Goal: Task Accomplishment & Management: Use online tool/utility

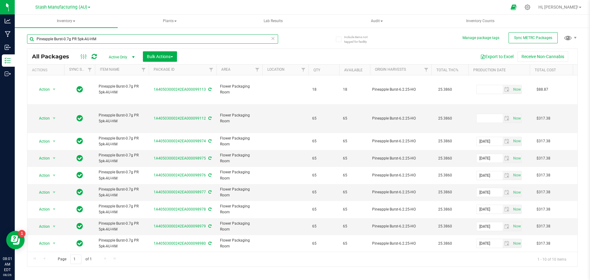
click at [278, 39] on input "Pineapple Burst-0.7g PR 5pk-AU-HM" at bounding box center [152, 38] width 251 height 9
click at [274, 39] on icon at bounding box center [273, 37] width 4 height 7
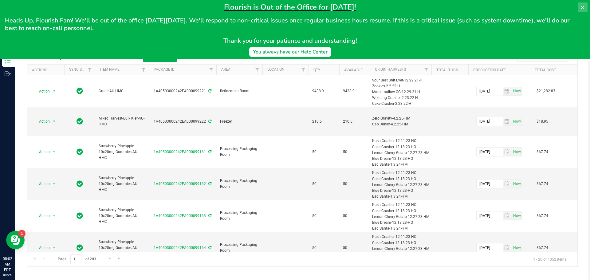
click at [583, 7] on icon at bounding box center [582, 7] width 3 height 3
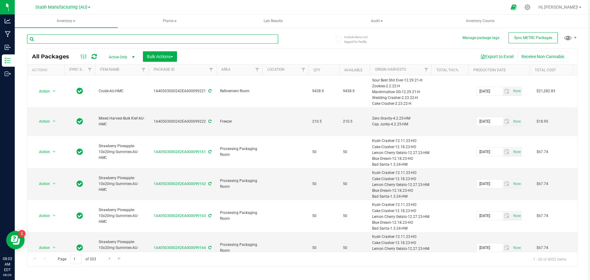
click at [46, 39] on input "text" at bounding box center [152, 38] width 251 height 9
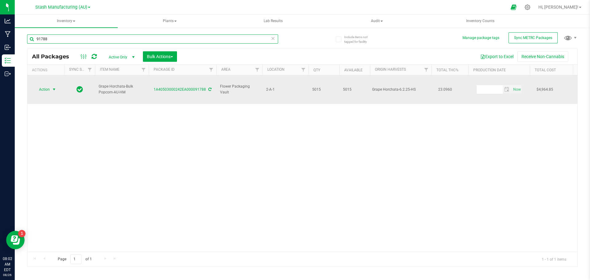
type input "91788"
click at [55, 87] on span "select" at bounding box center [54, 89] width 5 height 5
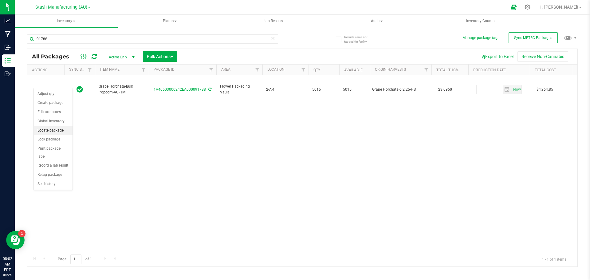
click at [56, 130] on li "Locate package" at bounding box center [53, 130] width 39 height 9
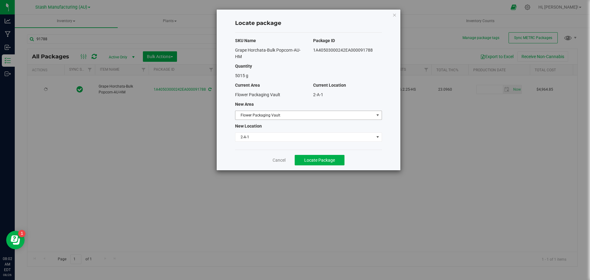
click at [381, 117] on span "select" at bounding box center [378, 115] width 8 height 9
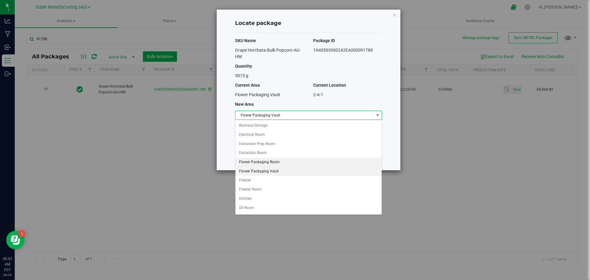
click at [271, 162] on li "Flower Packaging Room" at bounding box center [309, 162] width 146 height 9
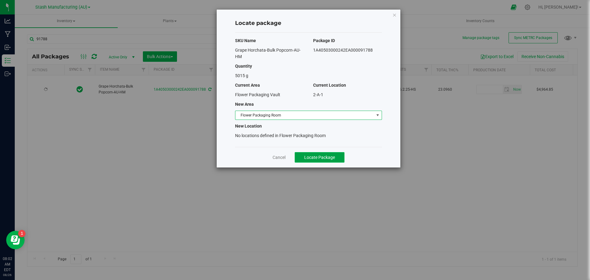
click at [327, 160] on span "Locate Package" at bounding box center [319, 157] width 31 height 5
